Goal: Information Seeking & Learning: Learn about a topic

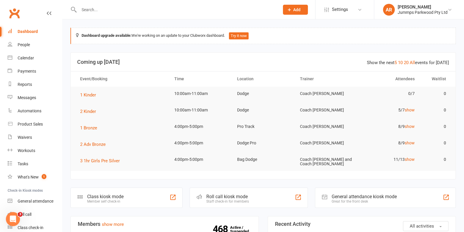
click at [118, 12] on input "text" at bounding box center [176, 10] width 198 height 8
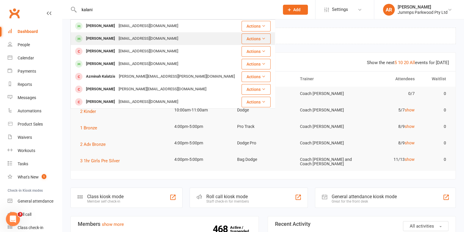
type input "kalani"
click at [114, 38] on div "[PERSON_NAME]" at bounding box center [100, 38] width 33 height 9
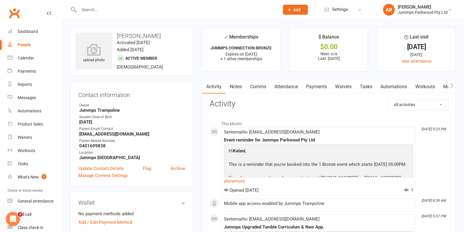
click at [288, 83] on link "Attendance" at bounding box center [286, 86] width 32 height 13
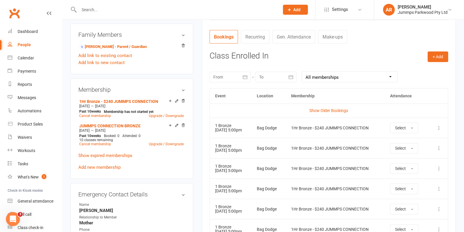
scroll to position [256, 0]
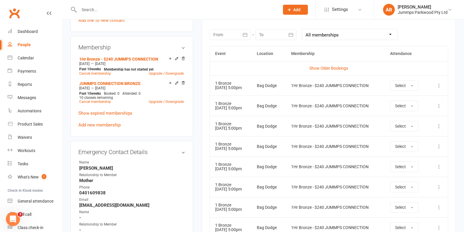
click at [339, 62] on td "Show Older Bookings" at bounding box center [329, 68] width 238 height 14
click at [337, 68] on link "Show Older Bookings" at bounding box center [328, 68] width 39 height 5
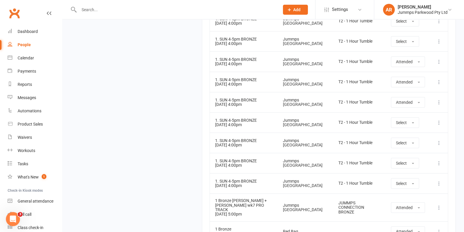
scroll to position [2496, 0]
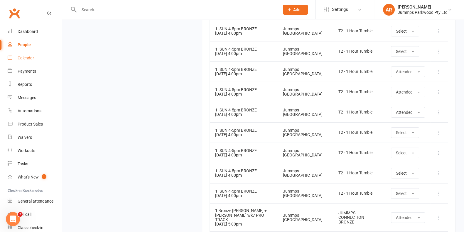
click at [31, 58] on div "Calendar" at bounding box center [26, 57] width 16 height 5
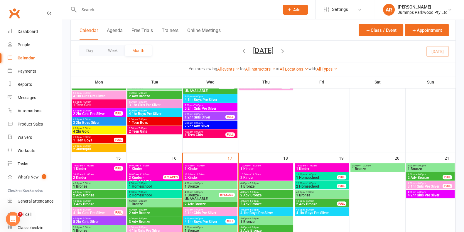
scroll to position [367, 0]
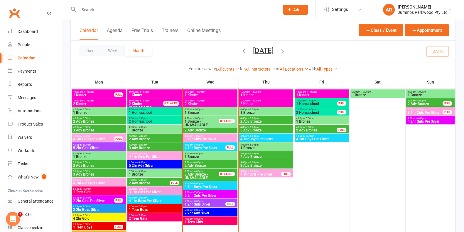
click at [212, 146] on span "4 1hr Boys Pre Silver" at bounding box center [204, 148] width 41 height 4
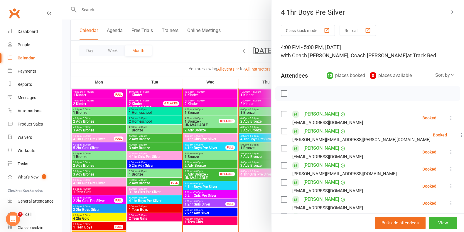
click at [211, 137] on div at bounding box center [263, 116] width 402 height 232
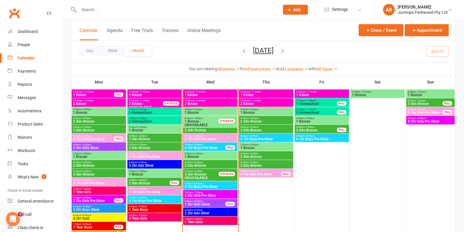
click at [203, 109] on span "4:00pm - 5:00pm" at bounding box center [210, 109] width 52 height 3
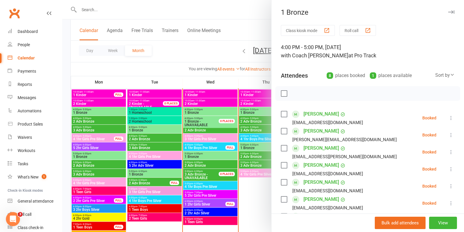
click at [228, 35] on div at bounding box center [263, 116] width 402 height 232
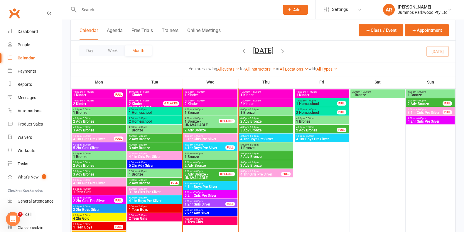
click at [212, 163] on span "2 Adv Bronze" at bounding box center [210, 165] width 52 height 4
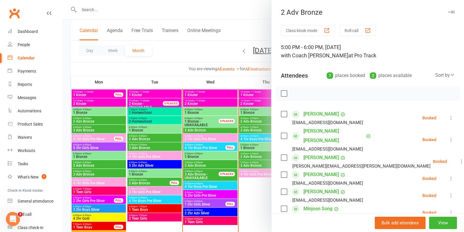
click at [210, 184] on div at bounding box center [263, 116] width 402 height 232
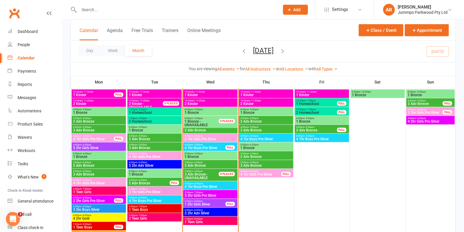
click at [210, 185] on span "4 1hr Boys Pre Silver" at bounding box center [210, 187] width 52 height 4
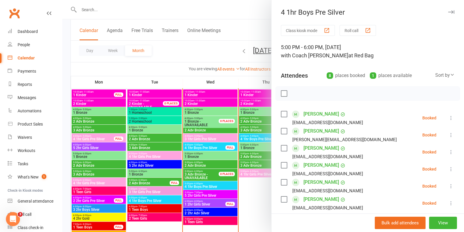
click at [218, 166] on div at bounding box center [263, 116] width 402 height 232
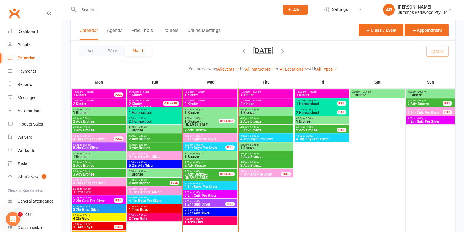
click at [214, 153] on span "5:00pm - 6:00pm" at bounding box center [210, 153] width 52 height 3
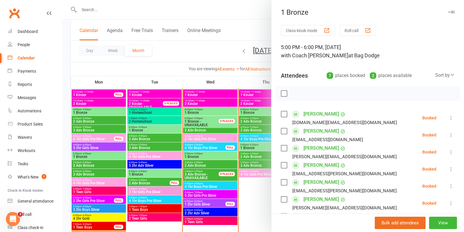
click at [195, 49] on div at bounding box center [263, 116] width 402 height 232
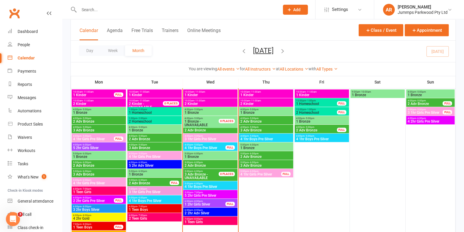
click at [187, 51] on div "Day Week Month [DATE] [DATE] Sun Mon Tue Wed Thu Fri Sat 31 01 02 03 04 05 06 0…" at bounding box center [263, 50] width 385 height 21
click at [224, 206] on div "6:00pm - 8:00pm 1 2hr Girls Silver FULL" at bounding box center [210, 202] width 54 height 9
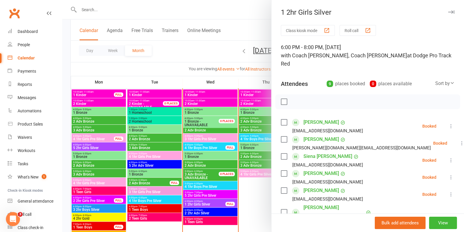
click at [221, 213] on div at bounding box center [263, 116] width 402 height 232
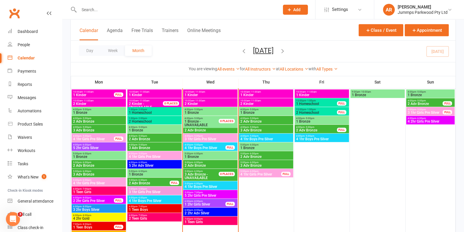
click at [221, 213] on span "2 2hr Adv Silver" at bounding box center [210, 213] width 52 height 4
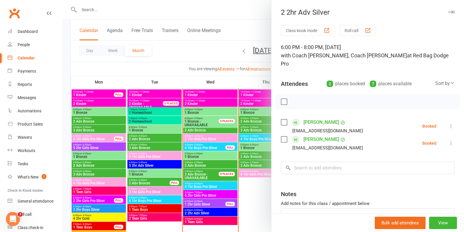
click at [192, 53] on div at bounding box center [263, 116] width 402 height 232
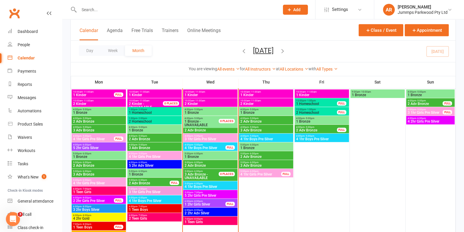
click at [195, 205] on span "1 2hr Girls Silver" at bounding box center [204, 204] width 41 height 4
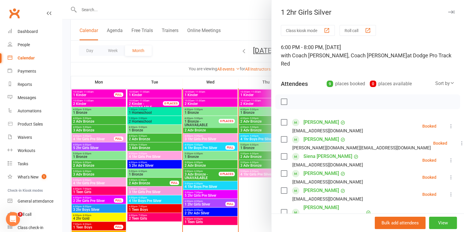
click at [206, 213] on div at bounding box center [263, 116] width 402 height 232
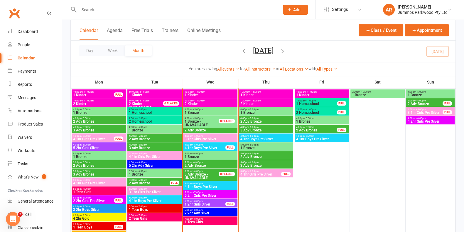
click at [103, 209] on span "3 2hr Boys Silver" at bounding box center [99, 209] width 52 height 4
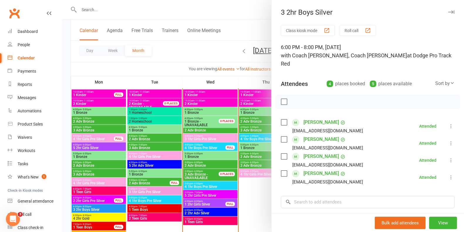
click at [95, 183] on div at bounding box center [263, 116] width 402 height 232
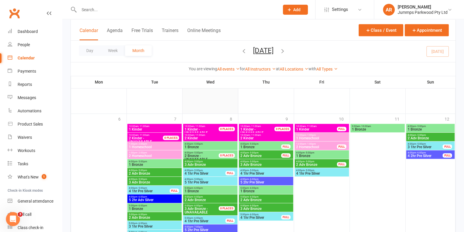
scroll to position [564, 0]
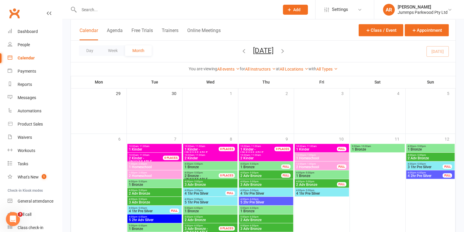
click at [286, 52] on icon "button" at bounding box center [282, 50] width 6 height 6
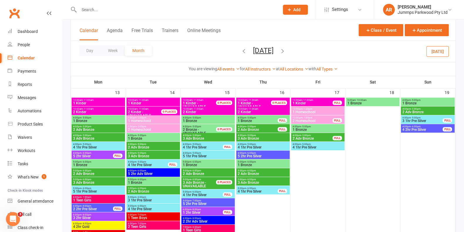
scroll to position [222, 0]
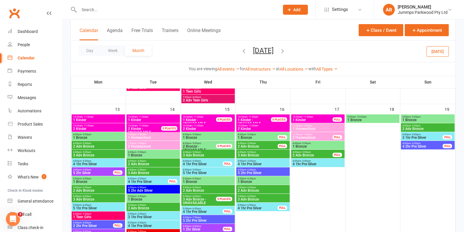
click at [96, 205] on span "5:00pm - 6:00pm" at bounding box center [98, 204] width 51 height 3
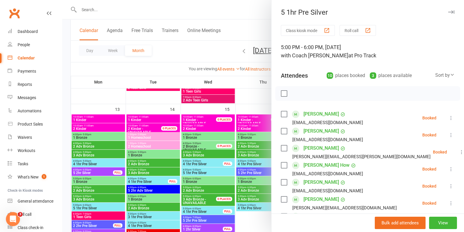
click at [92, 136] on div at bounding box center [263, 116] width 402 height 232
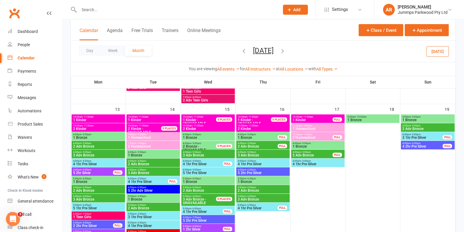
click at [92, 136] on div at bounding box center [263, 116] width 402 height 232
click at [92, 136] on span "1 Bronze" at bounding box center [98, 138] width 51 height 4
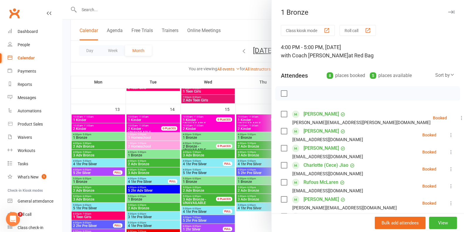
click at [97, 143] on div at bounding box center [263, 116] width 402 height 232
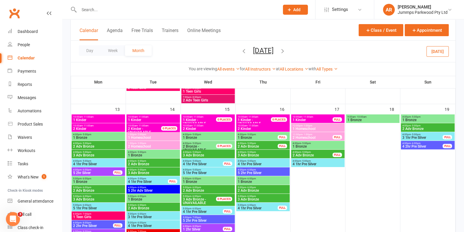
click at [99, 144] on span "2 Adv Bronze" at bounding box center [98, 146] width 51 height 4
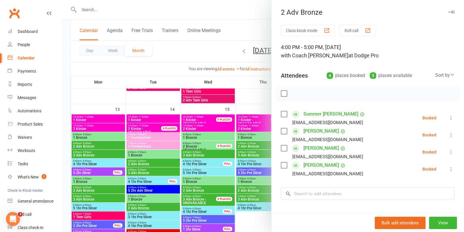
click at [101, 152] on div at bounding box center [263, 116] width 402 height 232
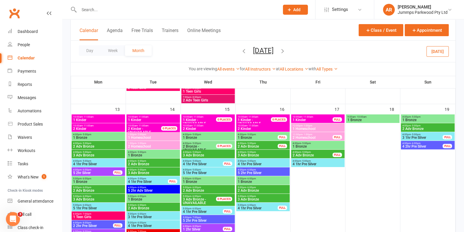
click at [101, 153] on span "4:00pm - 5:00pm" at bounding box center [98, 152] width 51 height 3
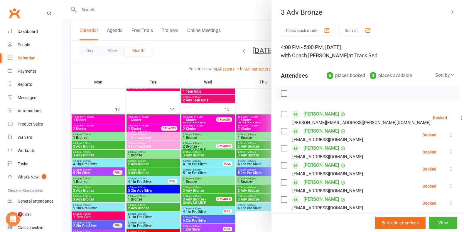
click at [101, 161] on div at bounding box center [263, 116] width 402 height 232
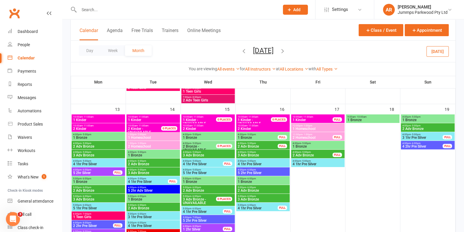
click at [101, 161] on span "4:00pm - 5:00pm" at bounding box center [98, 160] width 51 height 3
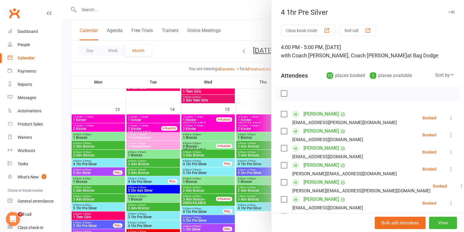
drag, startPoint x: 105, startPoint y: 139, endPoint x: 100, endPoint y: 131, distance: 9.9
click at [106, 139] on div at bounding box center [263, 116] width 402 height 232
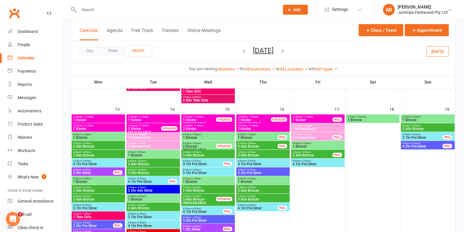
click at [208, 162] on span "4 1hr Pre Silver" at bounding box center [203, 164] width 40 height 4
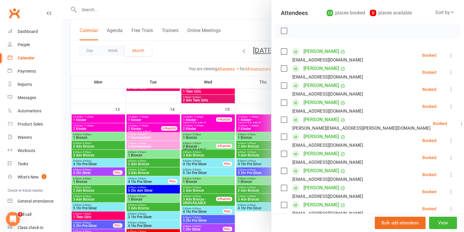
scroll to position [73, 0]
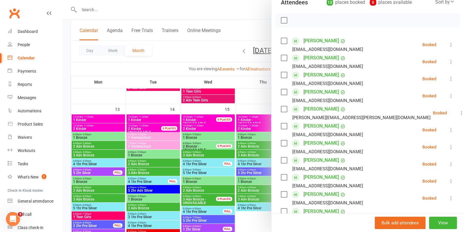
click at [208, 171] on div at bounding box center [263, 116] width 402 height 232
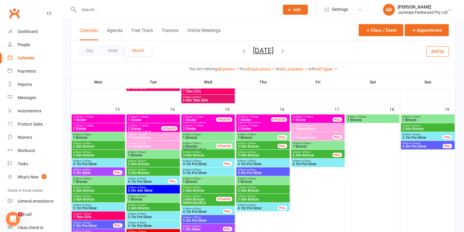
click at [208, 171] on span "5 1hr Pre Silver" at bounding box center [208, 173] width 51 height 4
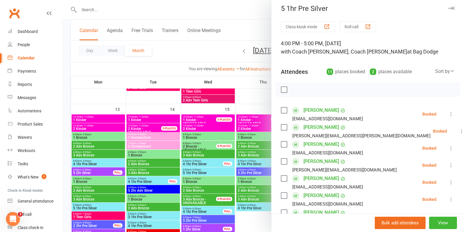
scroll to position [0, 0]
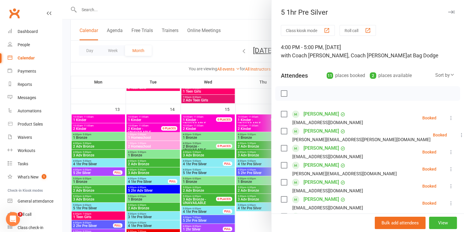
click at [205, 49] on div at bounding box center [263, 116] width 402 height 232
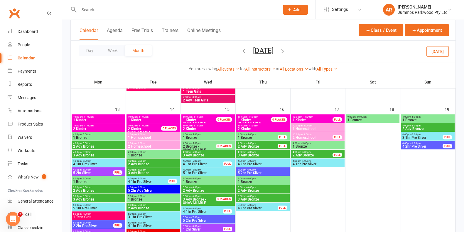
scroll to position [258, 0]
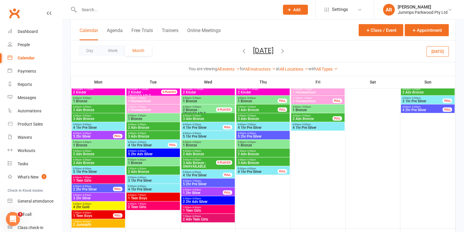
click at [208, 144] on span "1 Bronze" at bounding box center [208, 145] width 51 height 4
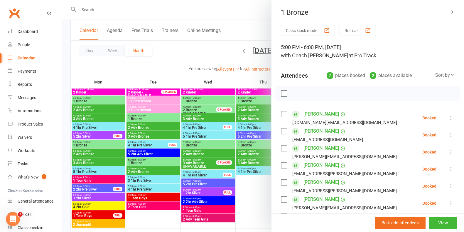
click at [208, 153] on div at bounding box center [263, 116] width 402 height 232
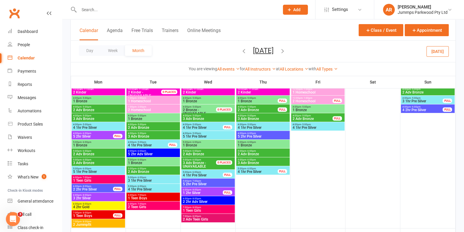
click at [208, 153] on span "2 Adv Bronze" at bounding box center [208, 154] width 51 height 4
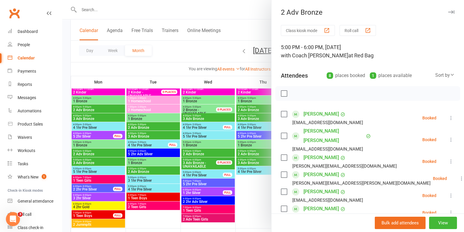
click at [211, 172] on div at bounding box center [263, 116] width 402 height 232
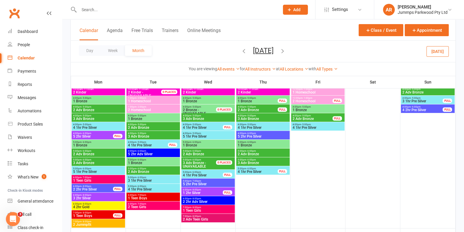
click at [211, 173] on span "4 1hr Pre Silver" at bounding box center [203, 175] width 40 height 4
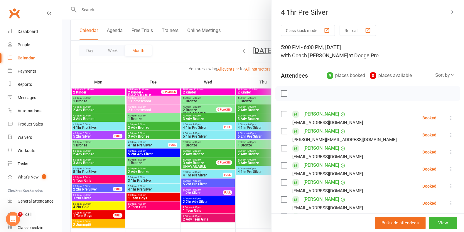
click at [191, 47] on div at bounding box center [263, 116] width 402 height 232
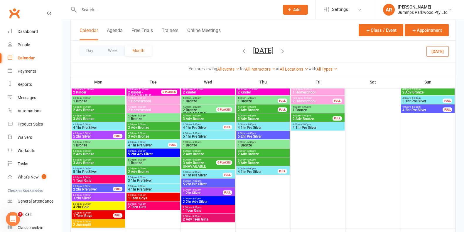
click at [268, 99] on span "1 Bronze" at bounding box center [257, 101] width 40 height 4
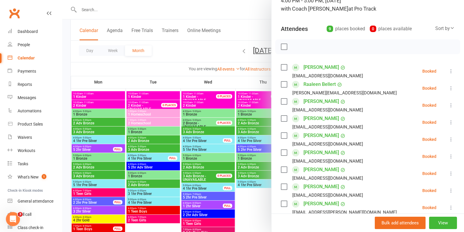
scroll to position [36, 0]
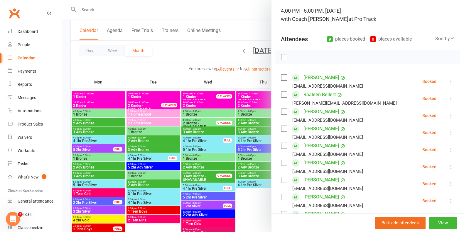
click at [201, 49] on div at bounding box center [263, 116] width 402 height 232
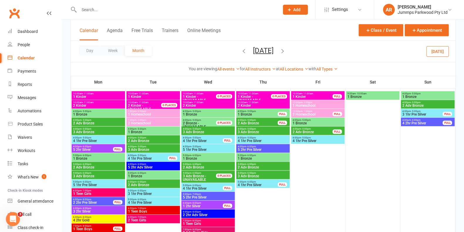
click at [266, 124] on span "2 Adv Bronze" at bounding box center [257, 123] width 40 height 4
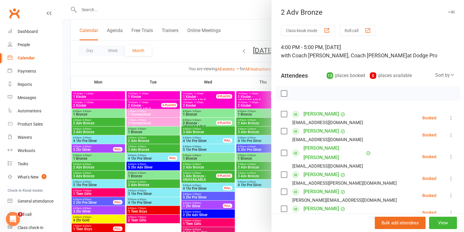
click at [187, 50] on div at bounding box center [263, 116] width 402 height 232
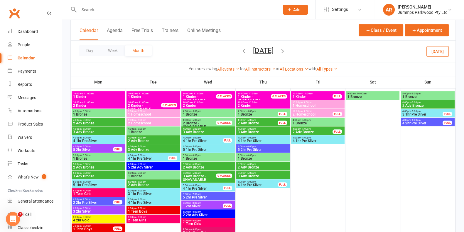
click at [279, 128] on span "4:00pm - 5:00pm" at bounding box center [262, 128] width 51 height 3
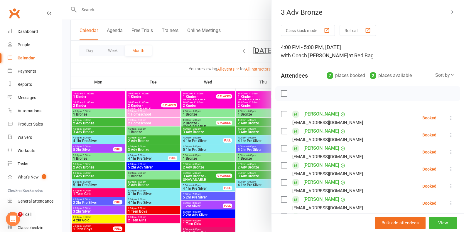
click at [188, 57] on div at bounding box center [263, 116] width 402 height 232
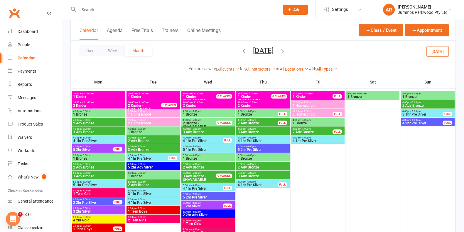
click at [249, 112] on span "- 5:00pm" at bounding box center [251, 111] width 10 height 3
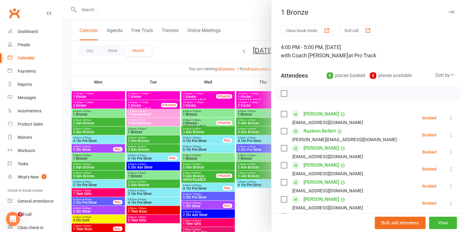
click at [255, 139] on div at bounding box center [263, 116] width 402 height 232
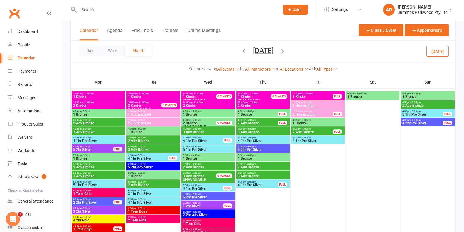
click at [255, 139] on span "4 1hr Pre Silver" at bounding box center [262, 141] width 51 height 4
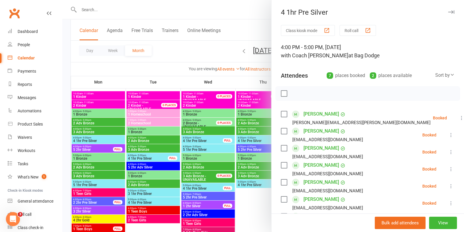
click at [222, 50] on div at bounding box center [263, 116] width 402 height 232
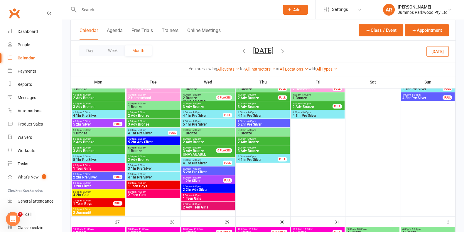
scroll to position [442, 0]
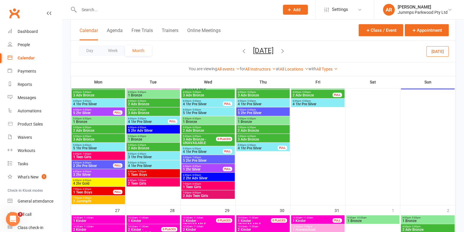
click at [168, 154] on span "5:00pm - 6:00pm" at bounding box center [153, 153] width 51 height 3
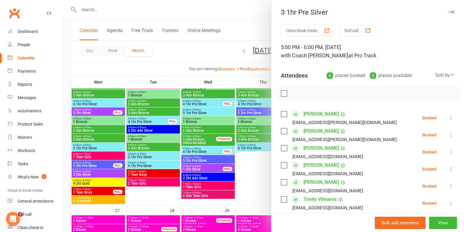
click at [164, 161] on div at bounding box center [263, 116] width 402 height 232
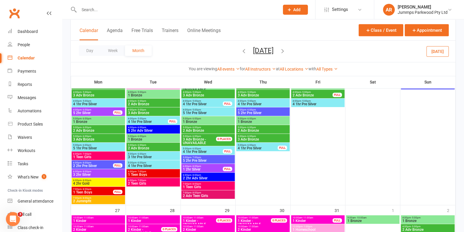
click at [164, 161] on span "5:00pm - 6:00pm" at bounding box center [153, 162] width 51 height 3
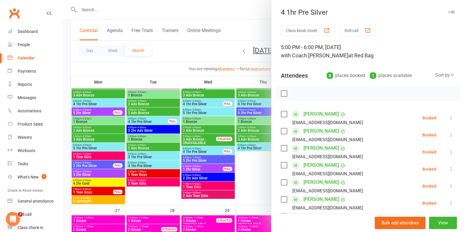
click at [199, 48] on div at bounding box center [263, 116] width 402 height 232
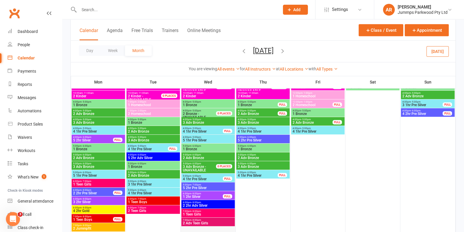
scroll to position [368, 0]
